Goal: Task Accomplishment & Management: Manage account settings

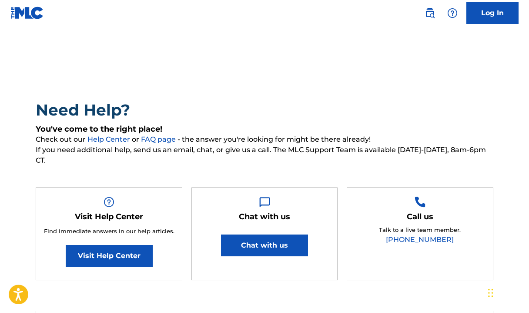
click at [484, 19] on link "Log In" at bounding box center [493, 13] width 52 height 22
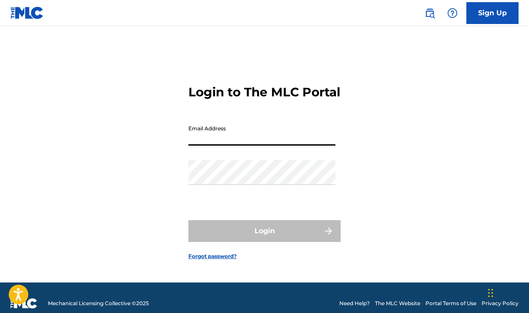
click at [211, 137] on input "Email Address" at bounding box center [261, 133] width 147 height 25
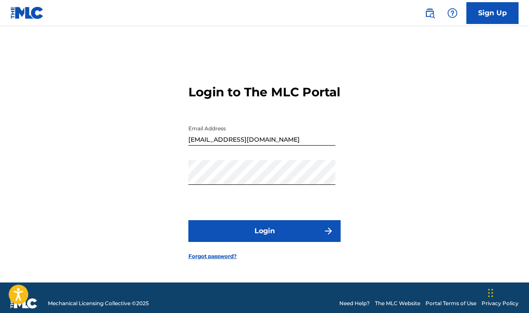
click at [257, 240] on button "Login" at bounding box center [264, 231] width 152 height 22
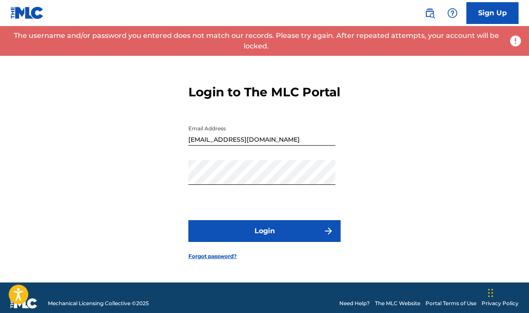
click at [261, 242] on button "Login" at bounding box center [264, 231] width 152 height 22
click at [279, 129] on input "[EMAIL_ADDRESS][DOMAIN_NAME]" at bounding box center [261, 133] width 147 height 25
type input "[EMAIL_ADDRESS][DOMAIN_NAME]"
click at [243, 227] on button "Login" at bounding box center [264, 231] width 152 height 22
click at [234, 197] on div "Password" at bounding box center [261, 179] width 147 height 39
